Goal: Transaction & Acquisition: Purchase product/service

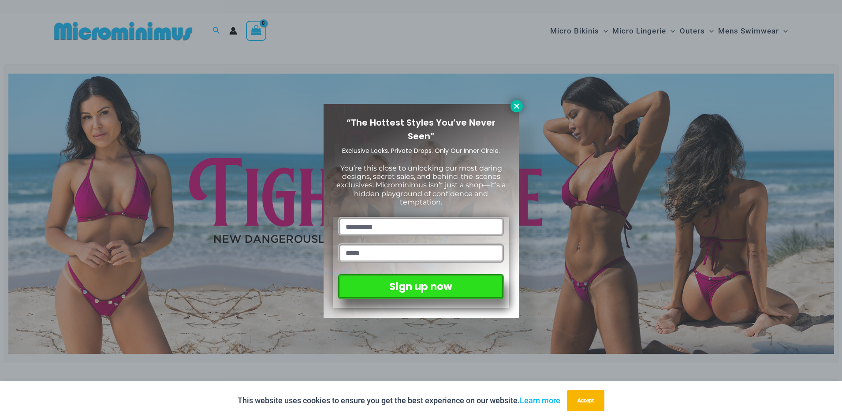
click at [519, 108] on icon at bounding box center [516, 106] width 8 height 8
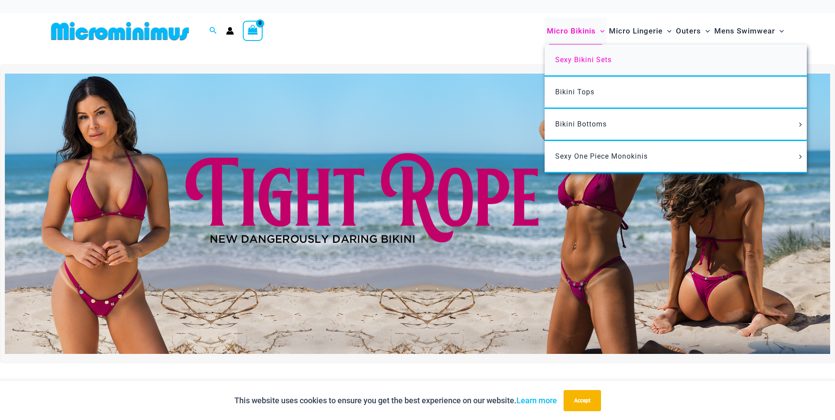
click at [560, 59] on span "Sexy Bikini Sets" at bounding box center [583, 60] width 56 height 8
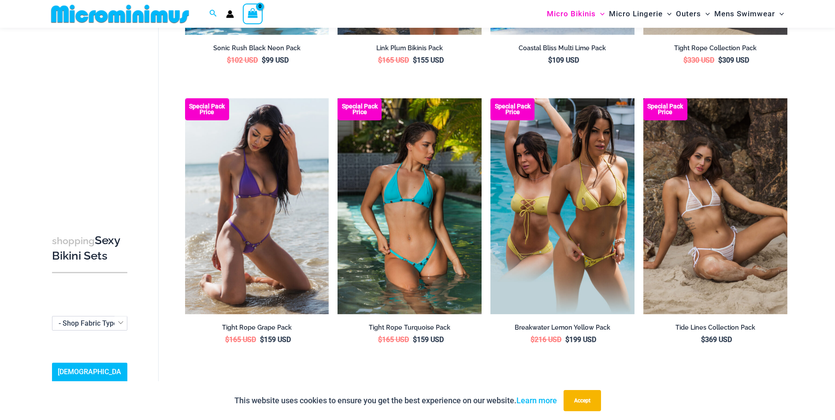
scroll to position [1976, 0]
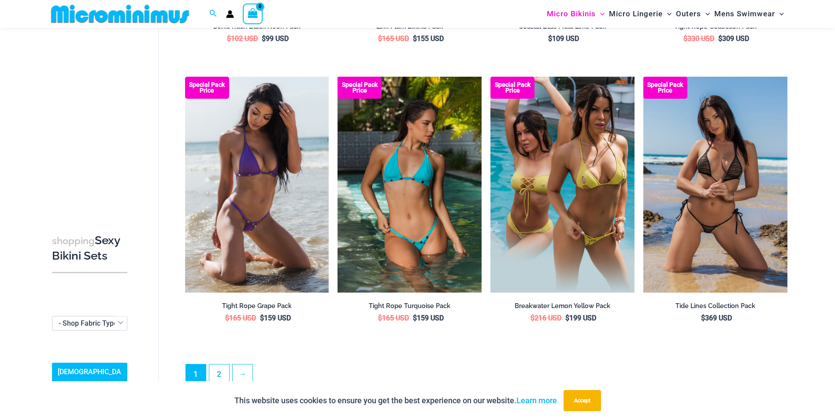
click at [699, 138] on img at bounding box center [715, 185] width 144 height 216
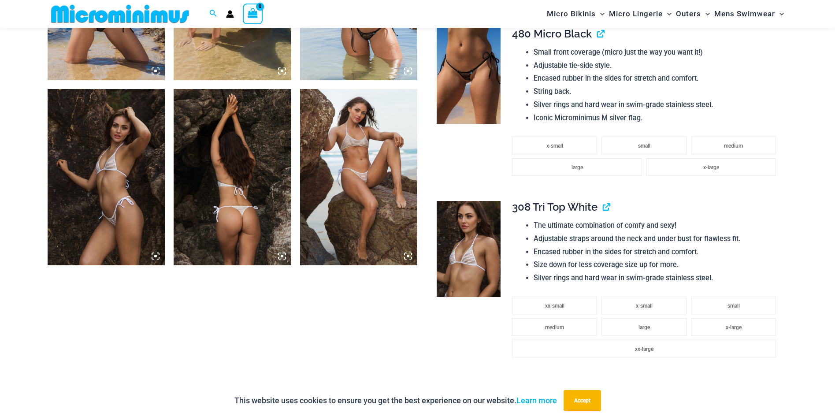
scroll to position [748, 0]
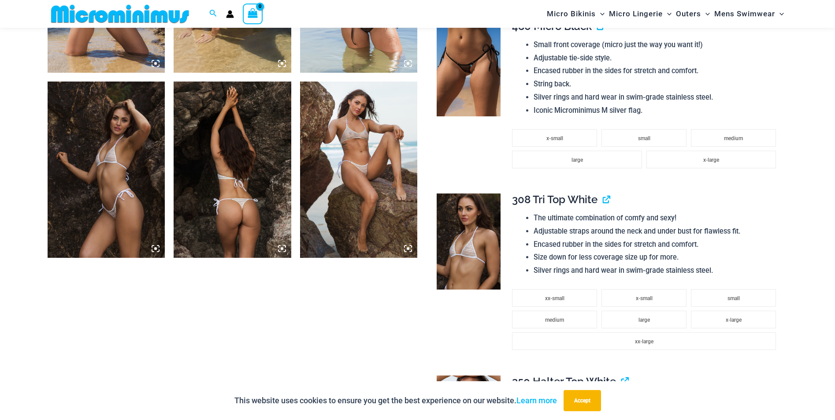
click at [114, 185] on img at bounding box center [107, 170] width 118 height 176
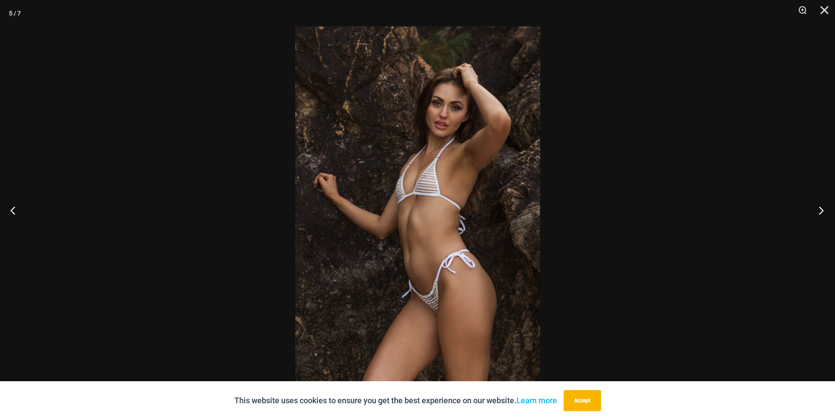
click at [821, 210] on button "Next" at bounding box center [818, 210] width 33 height 44
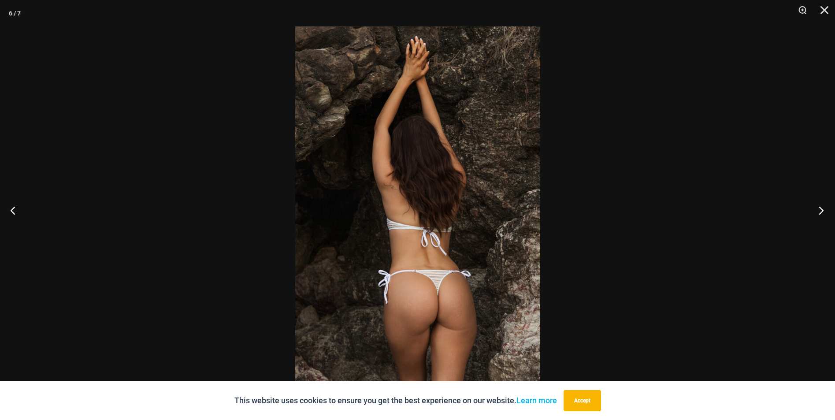
click at [821, 210] on button "Next" at bounding box center [818, 210] width 33 height 44
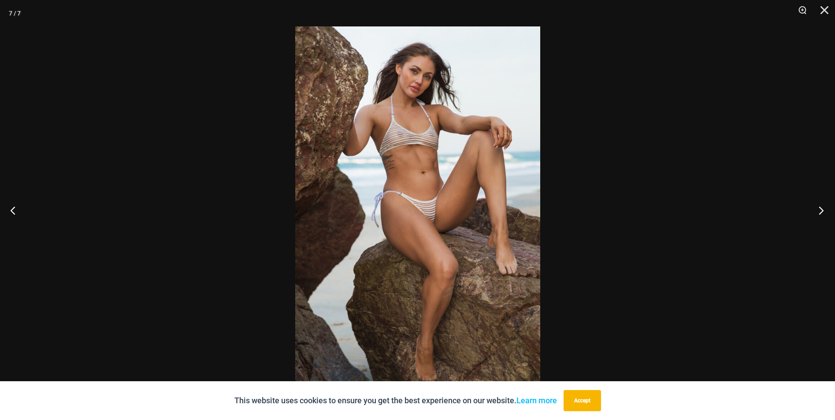
click at [821, 210] on button "Next" at bounding box center [818, 210] width 33 height 44
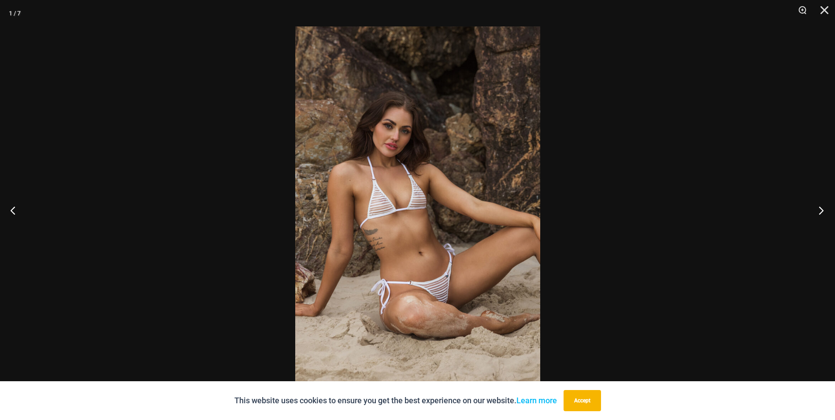
click at [821, 210] on button "Next" at bounding box center [818, 210] width 33 height 44
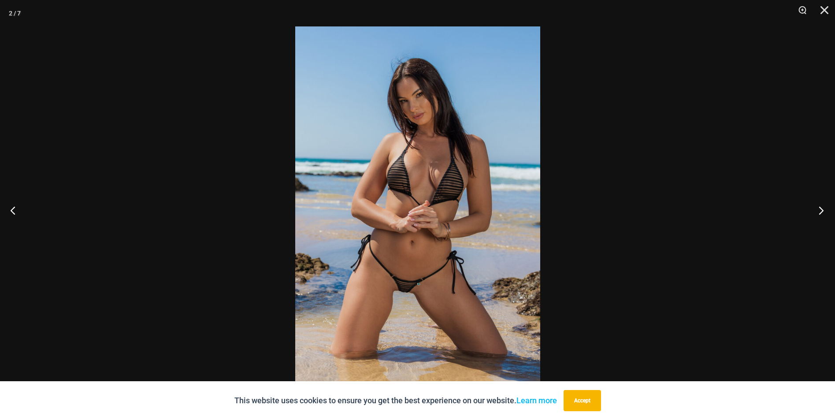
click at [821, 210] on button "Next" at bounding box center [818, 210] width 33 height 44
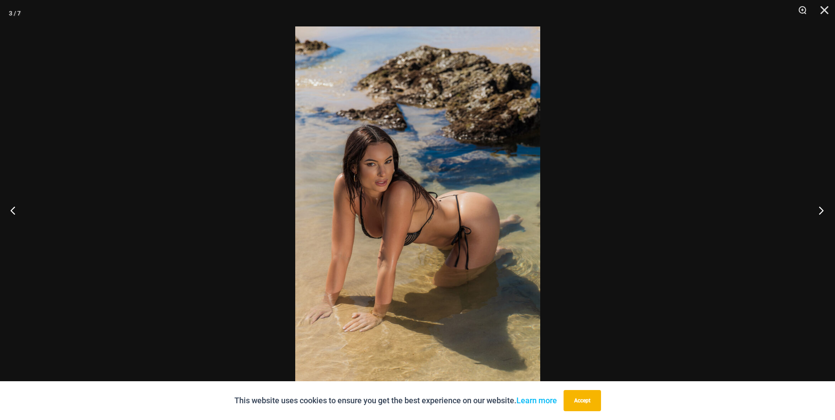
click at [821, 210] on button "Next" at bounding box center [818, 210] width 33 height 44
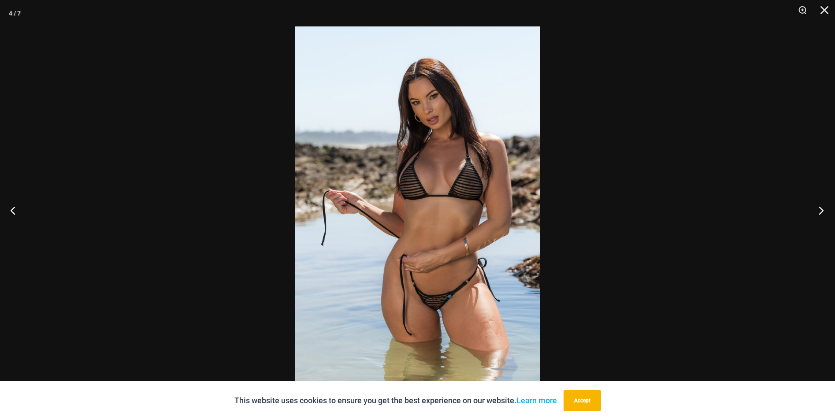
click at [821, 210] on button "Next" at bounding box center [818, 210] width 33 height 44
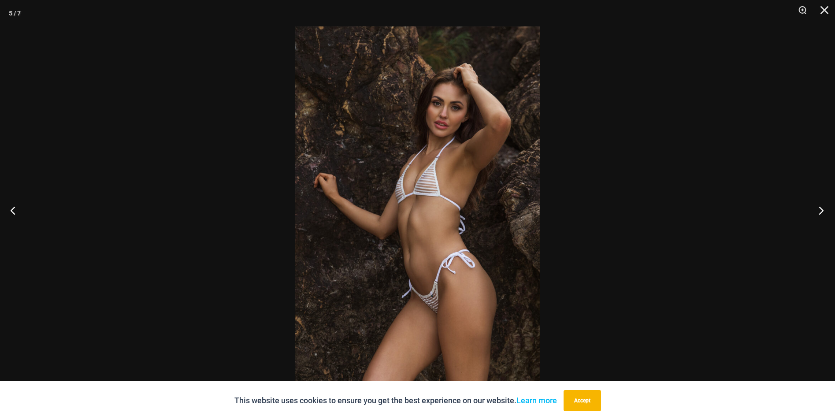
click at [821, 210] on button "Next" at bounding box center [818, 210] width 33 height 44
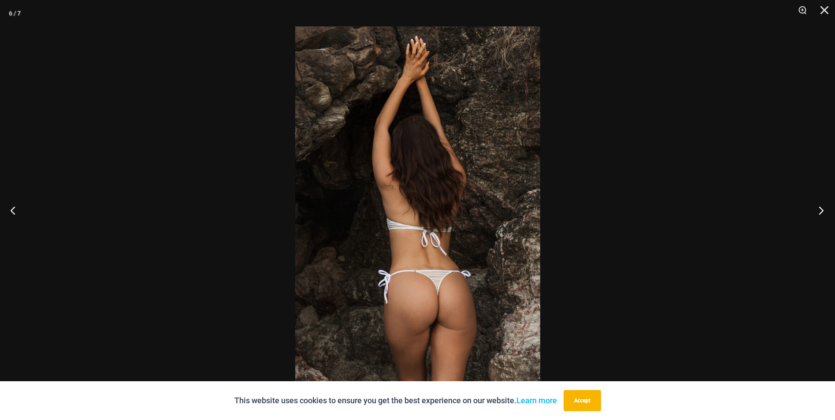
click at [821, 210] on button "Next" at bounding box center [818, 210] width 33 height 44
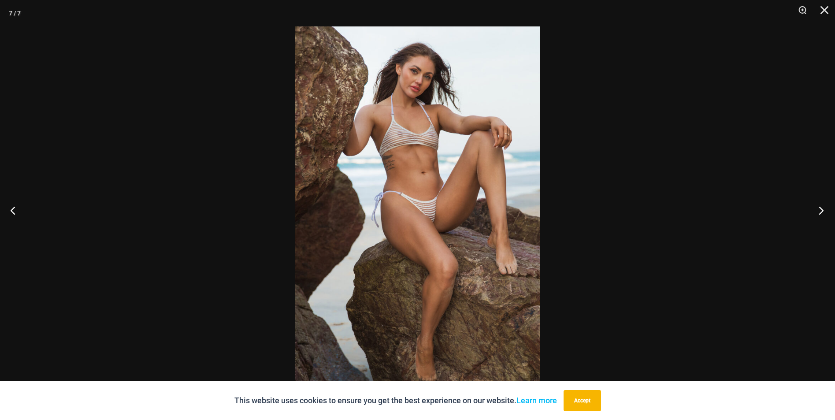
click at [821, 210] on button "Next" at bounding box center [818, 210] width 33 height 44
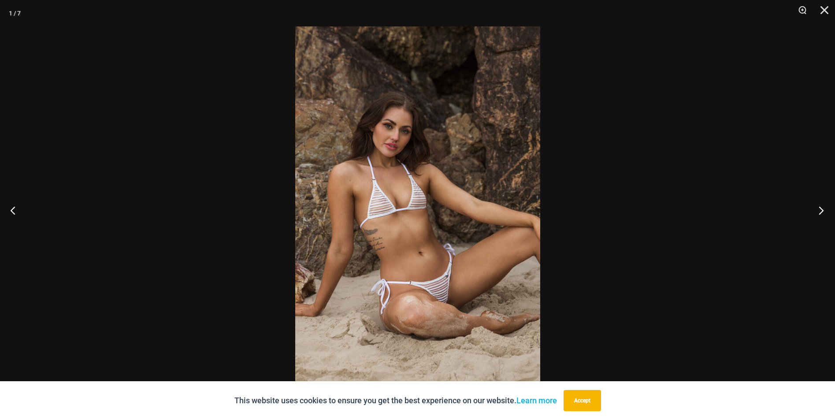
click at [821, 210] on button "Next" at bounding box center [818, 210] width 33 height 44
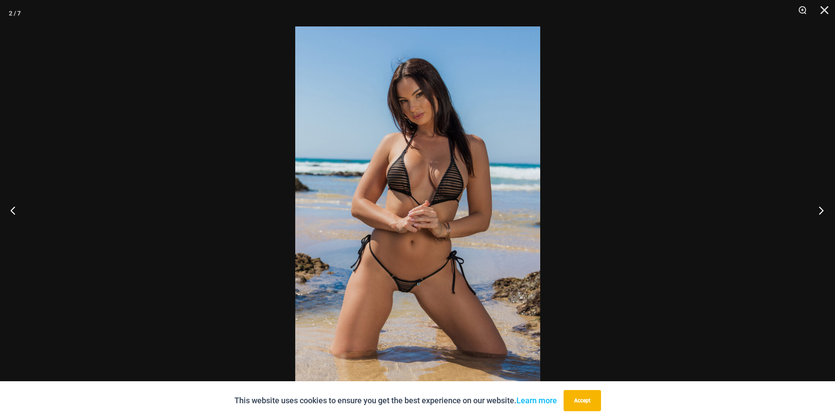
click at [821, 210] on button "Next" at bounding box center [818, 210] width 33 height 44
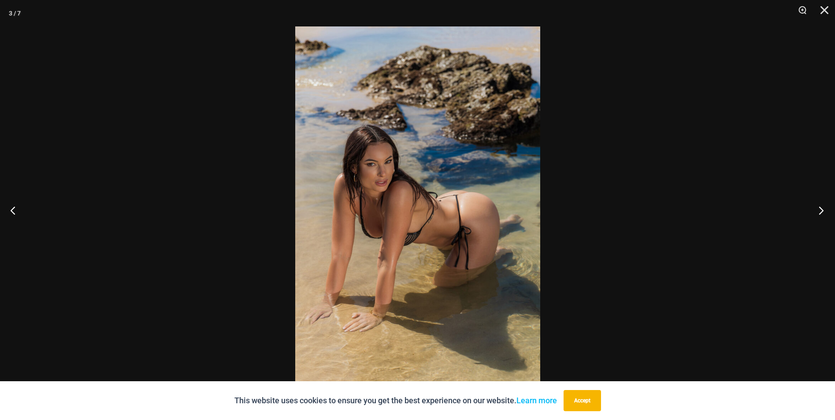
click at [821, 210] on button "Next" at bounding box center [818, 210] width 33 height 44
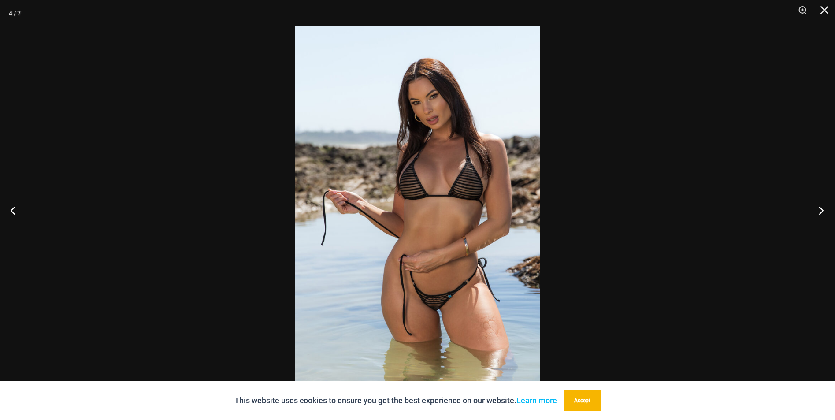
click at [821, 210] on button "Next" at bounding box center [818, 210] width 33 height 44
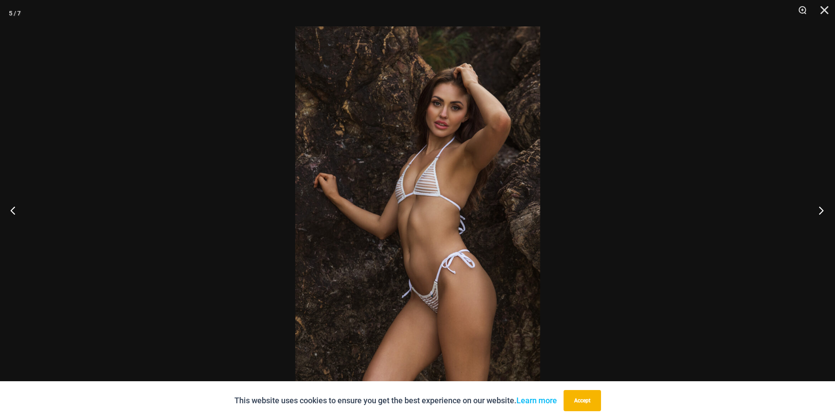
click at [821, 210] on button "Next" at bounding box center [818, 210] width 33 height 44
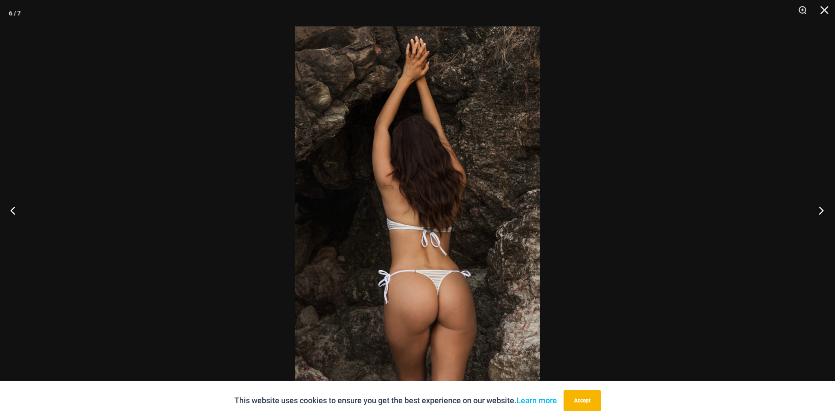
click at [821, 210] on button "Next" at bounding box center [818, 210] width 33 height 44
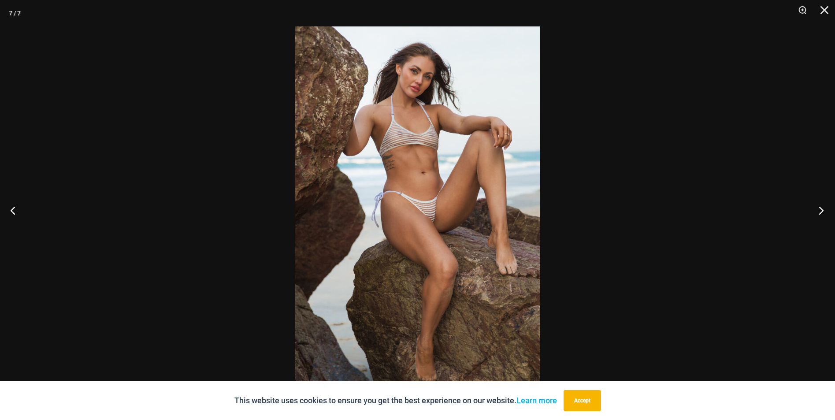
click at [821, 210] on button "Next" at bounding box center [818, 210] width 33 height 44
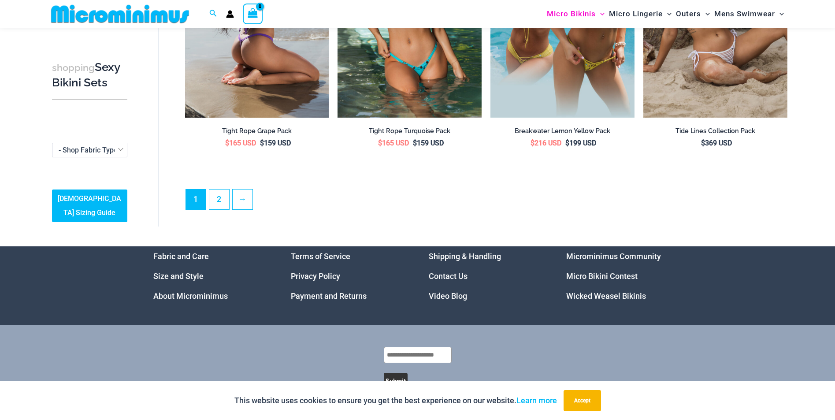
scroll to position [2152, 0]
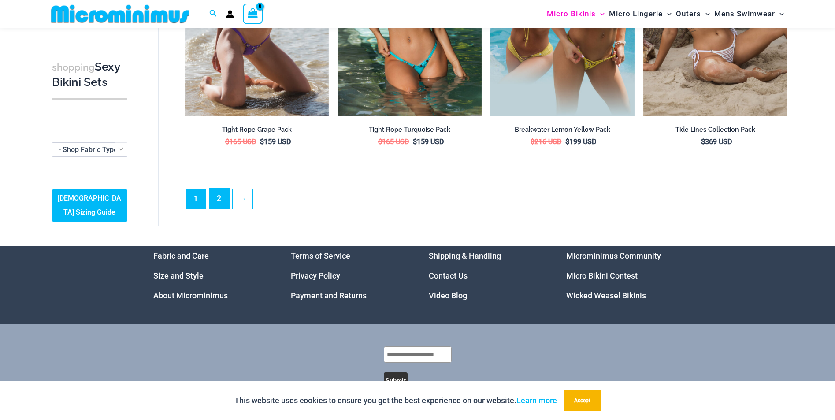
click at [222, 193] on link "2" at bounding box center [219, 198] width 20 height 21
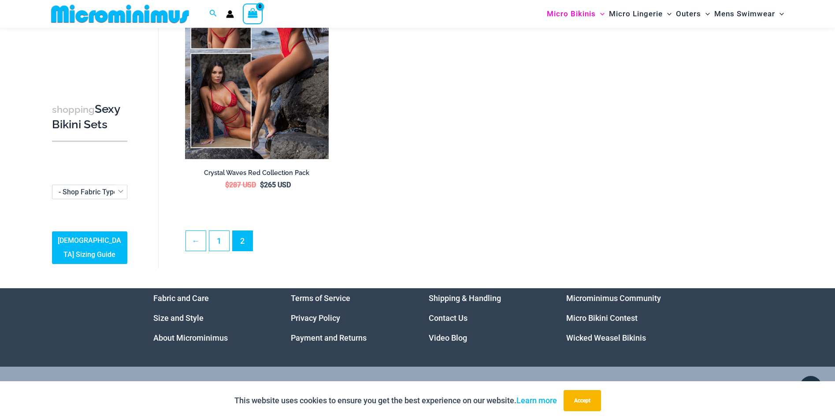
scroll to position [478, 0]
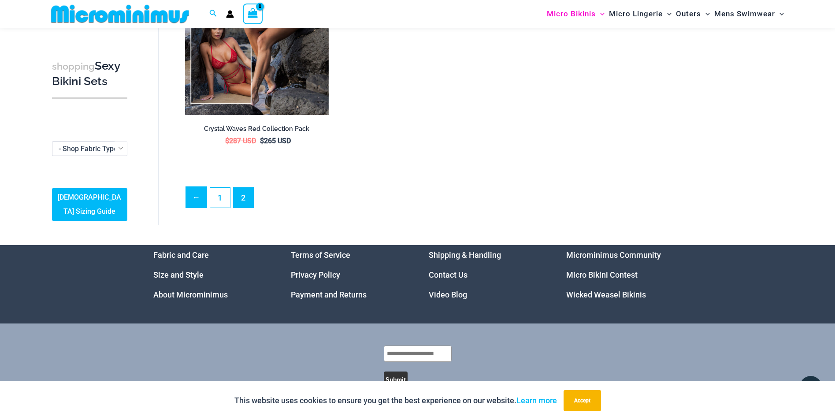
click at [195, 198] on link "←" at bounding box center [196, 197] width 21 height 21
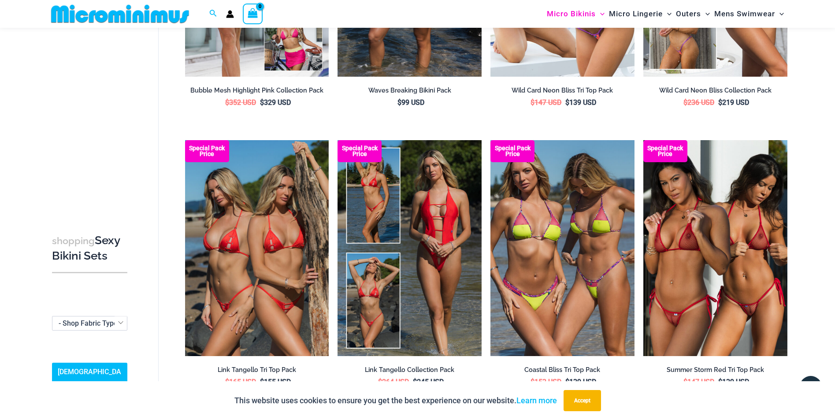
scroll to position [522, 0]
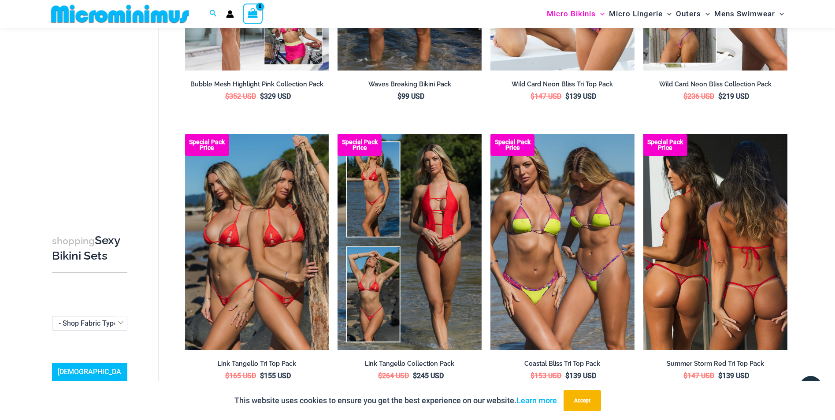
click at [709, 250] on img at bounding box center [715, 242] width 144 height 216
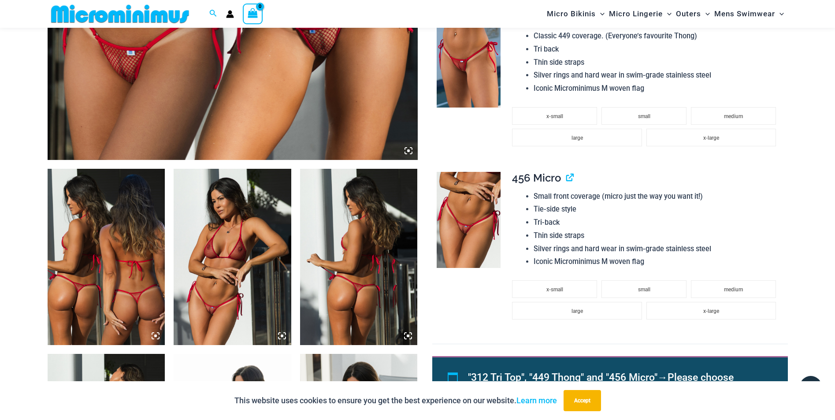
scroll to position [483, 0]
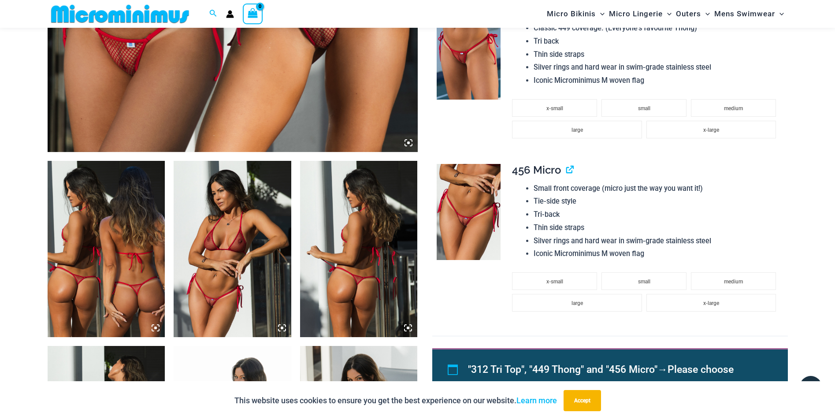
click at [94, 235] on img at bounding box center [107, 249] width 118 height 176
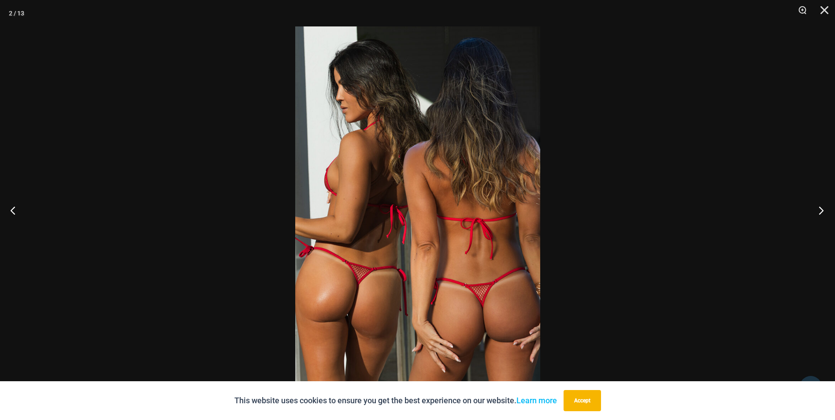
click at [822, 208] on button "Next" at bounding box center [818, 210] width 33 height 44
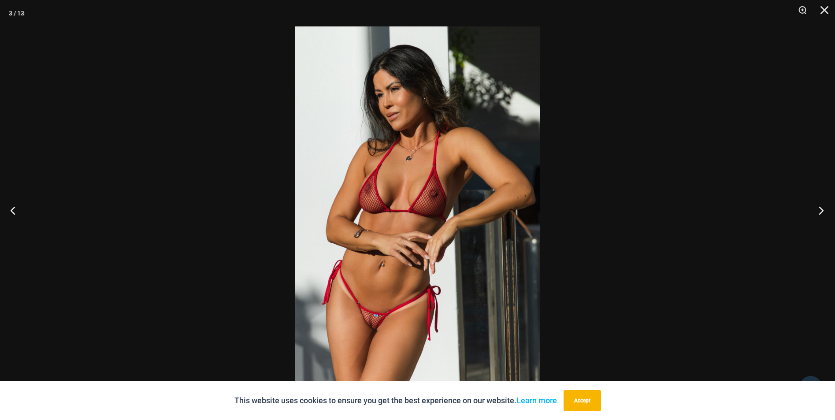
click at [822, 208] on button "Next" at bounding box center [818, 210] width 33 height 44
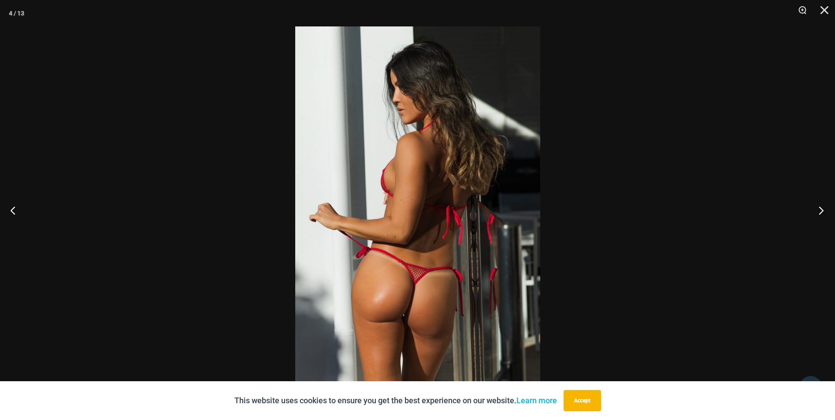
click at [822, 208] on button "Next" at bounding box center [818, 210] width 33 height 44
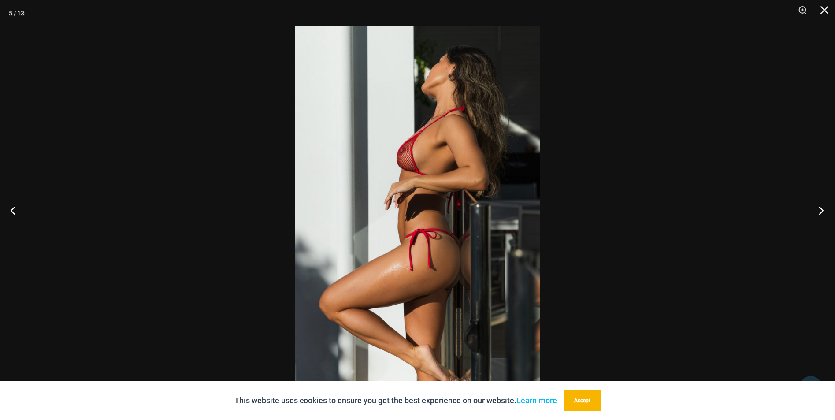
click at [822, 208] on button "Next" at bounding box center [818, 210] width 33 height 44
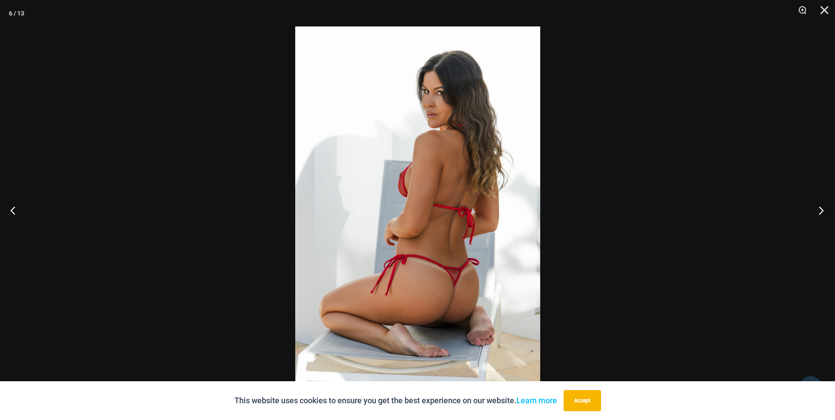
click at [822, 208] on button "Next" at bounding box center [818, 210] width 33 height 44
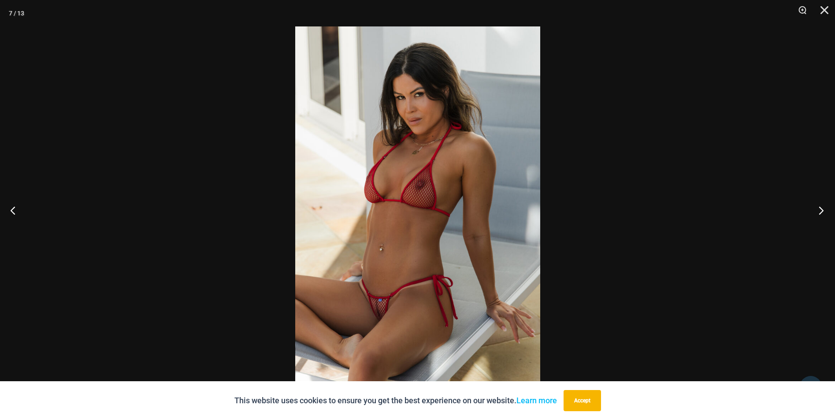
click at [822, 208] on button "Next" at bounding box center [818, 210] width 33 height 44
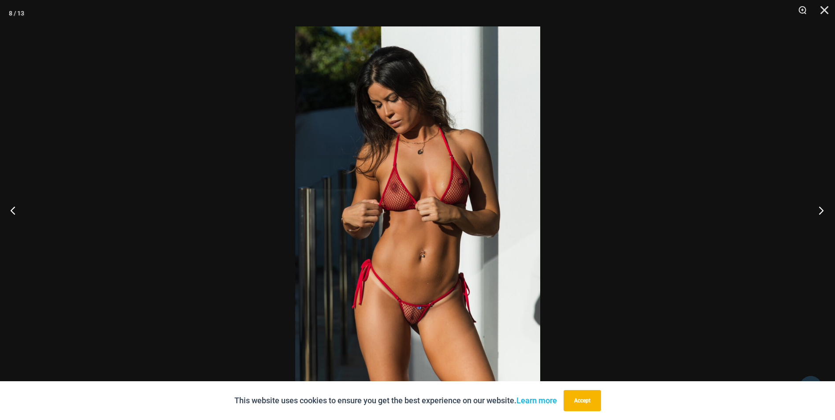
click at [822, 208] on button "Next" at bounding box center [818, 210] width 33 height 44
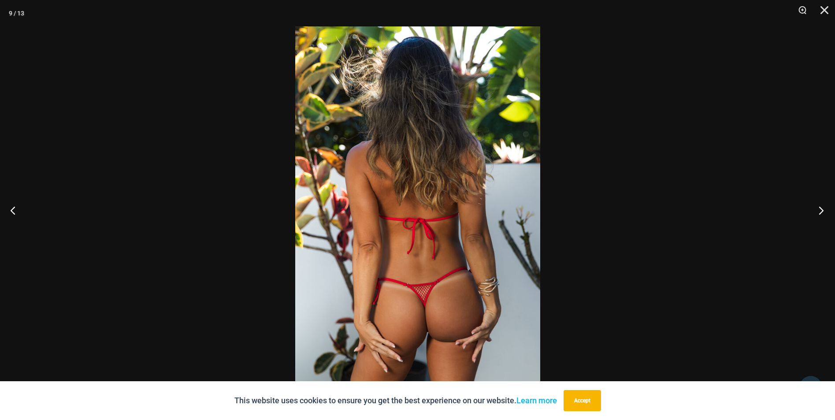
click at [822, 208] on button "Next" at bounding box center [818, 210] width 33 height 44
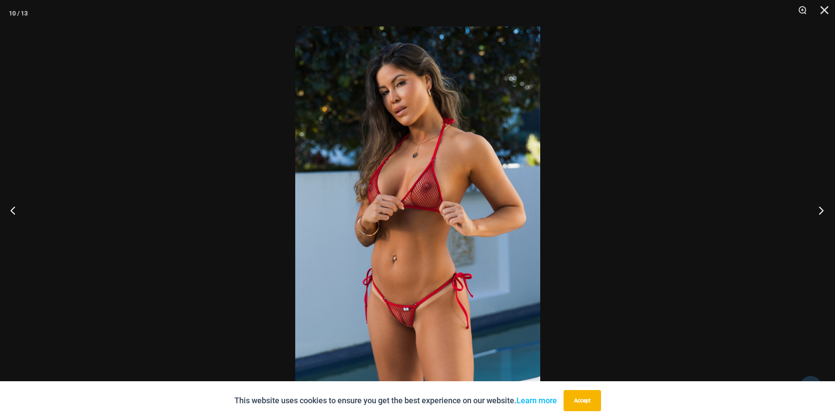
click at [822, 208] on button "Next" at bounding box center [818, 210] width 33 height 44
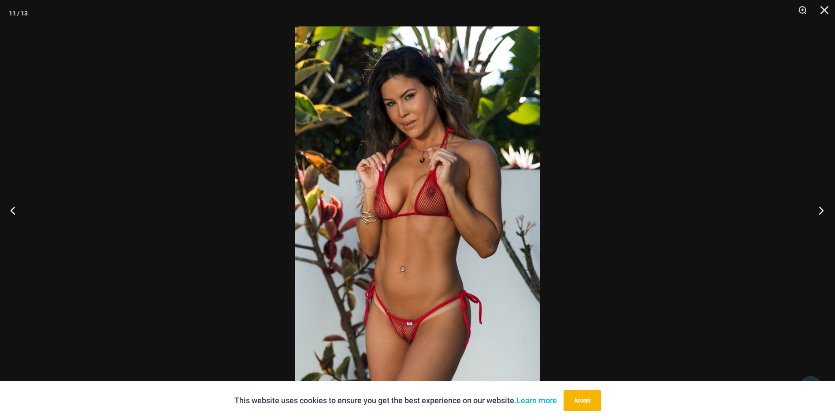
click at [822, 208] on button "Next" at bounding box center [818, 210] width 33 height 44
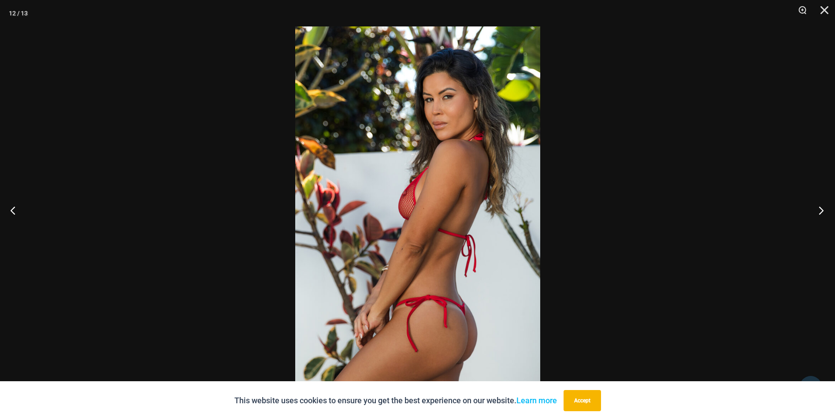
click at [822, 208] on button "Next" at bounding box center [818, 210] width 33 height 44
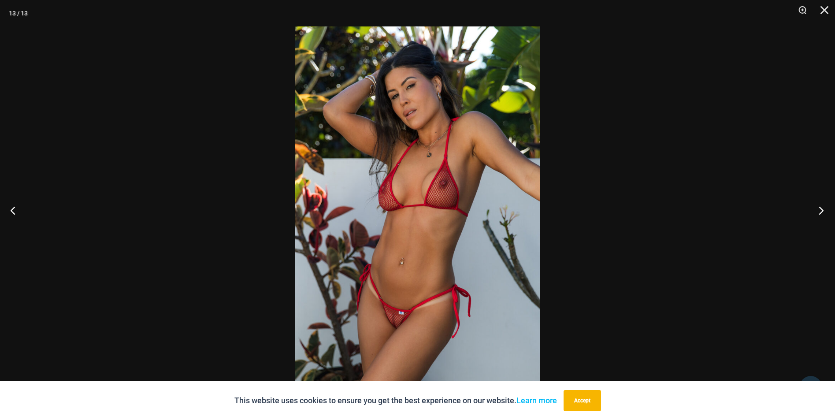
click at [822, 208] on button "Next" at bounding box center [818, 210] width 33 height 44
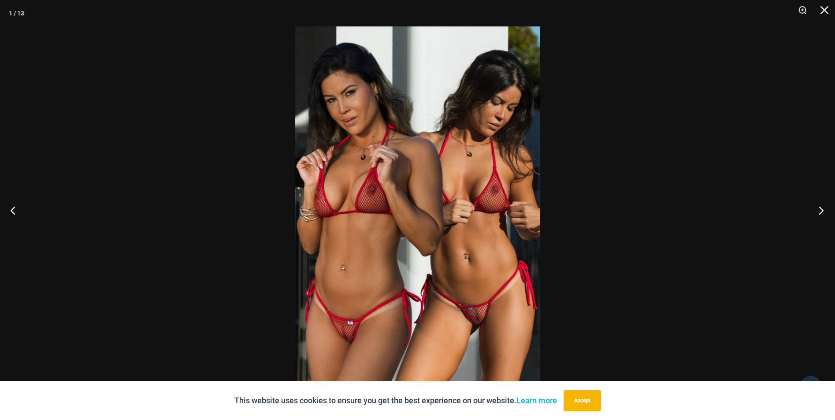
click at [822, 208] on button "Next" at bounding box center [818, 210] width 33 height 44
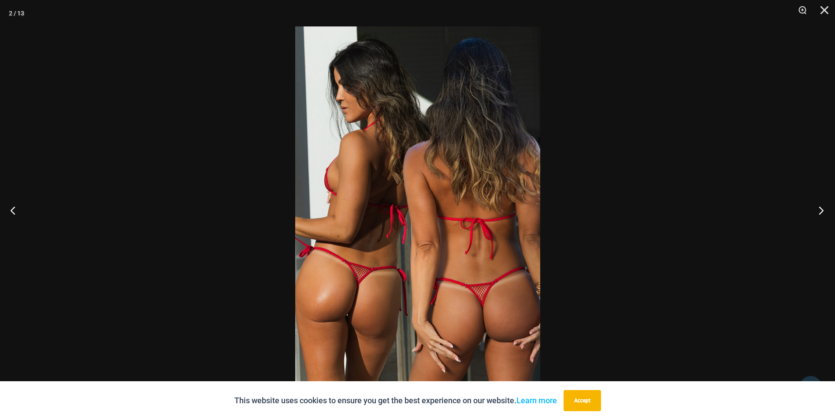
click at [822, 208] on button "Next" at bounding box center [818, 210] width 33 height 44
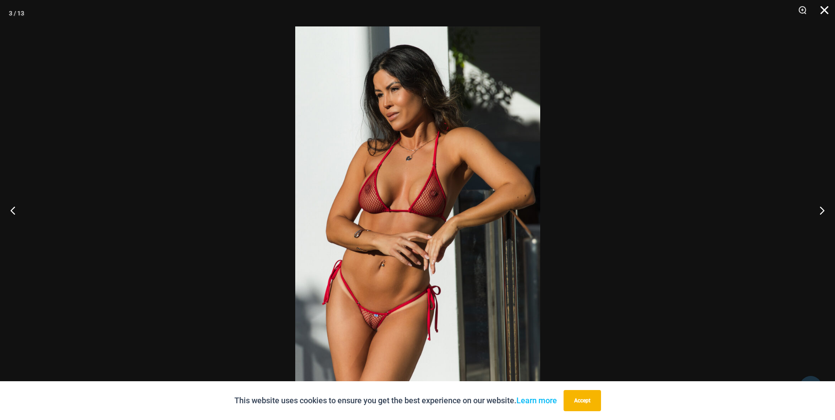
click at [825, 7] on button "Close" at bounding box center [821, 13] width 22 height 26
